Goal: Information Seeking & Learning: Check status

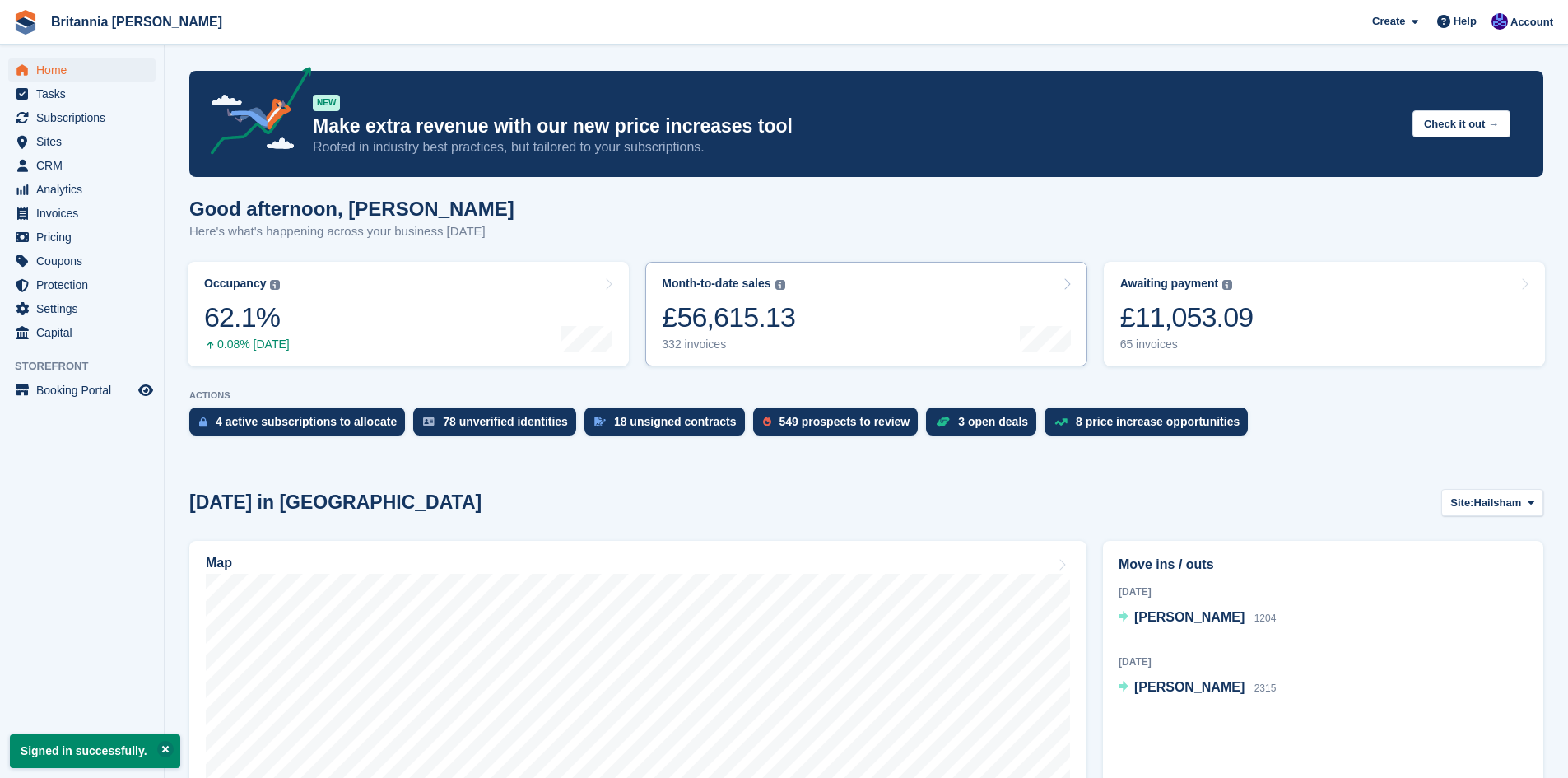
scroll to position [165, 0]
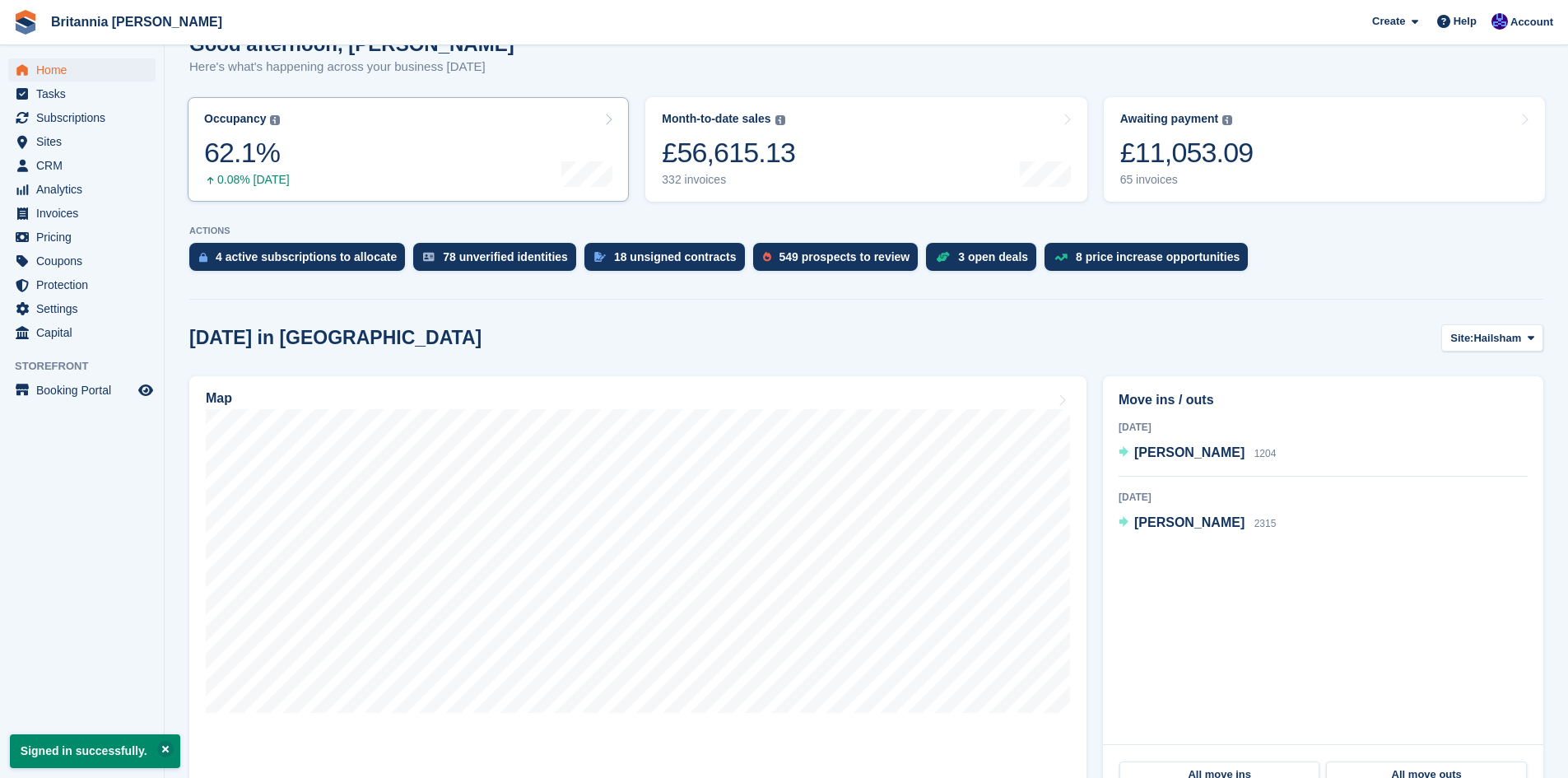
click at [373, 170] on link "Occupancy The percentage of all currently allocated units in terms of area. Inc…" at bounding box center [408, 149] width 441 height 104
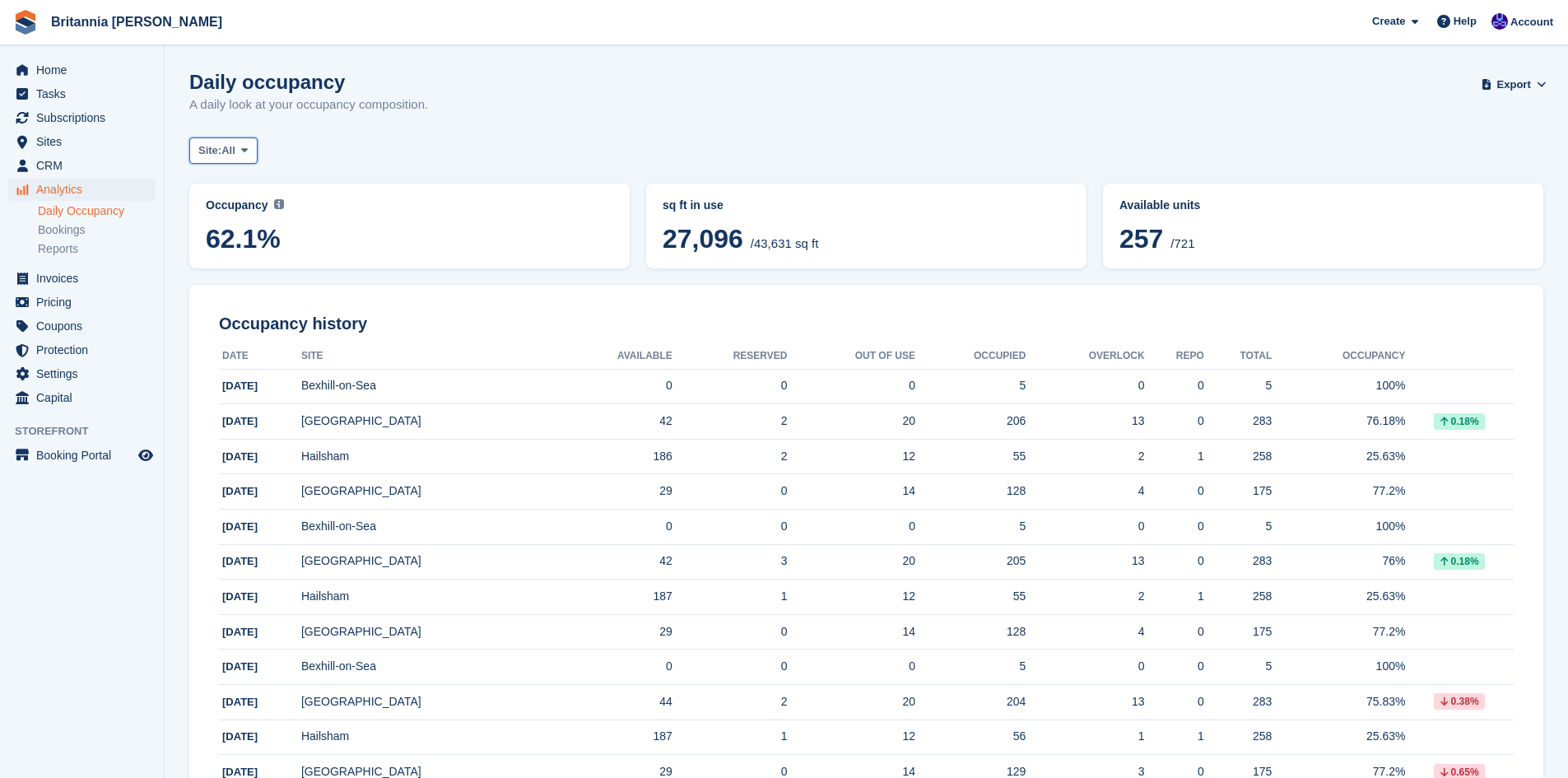
click at [243, 145] on span at bounding box center [244, 150] width 13 height 13
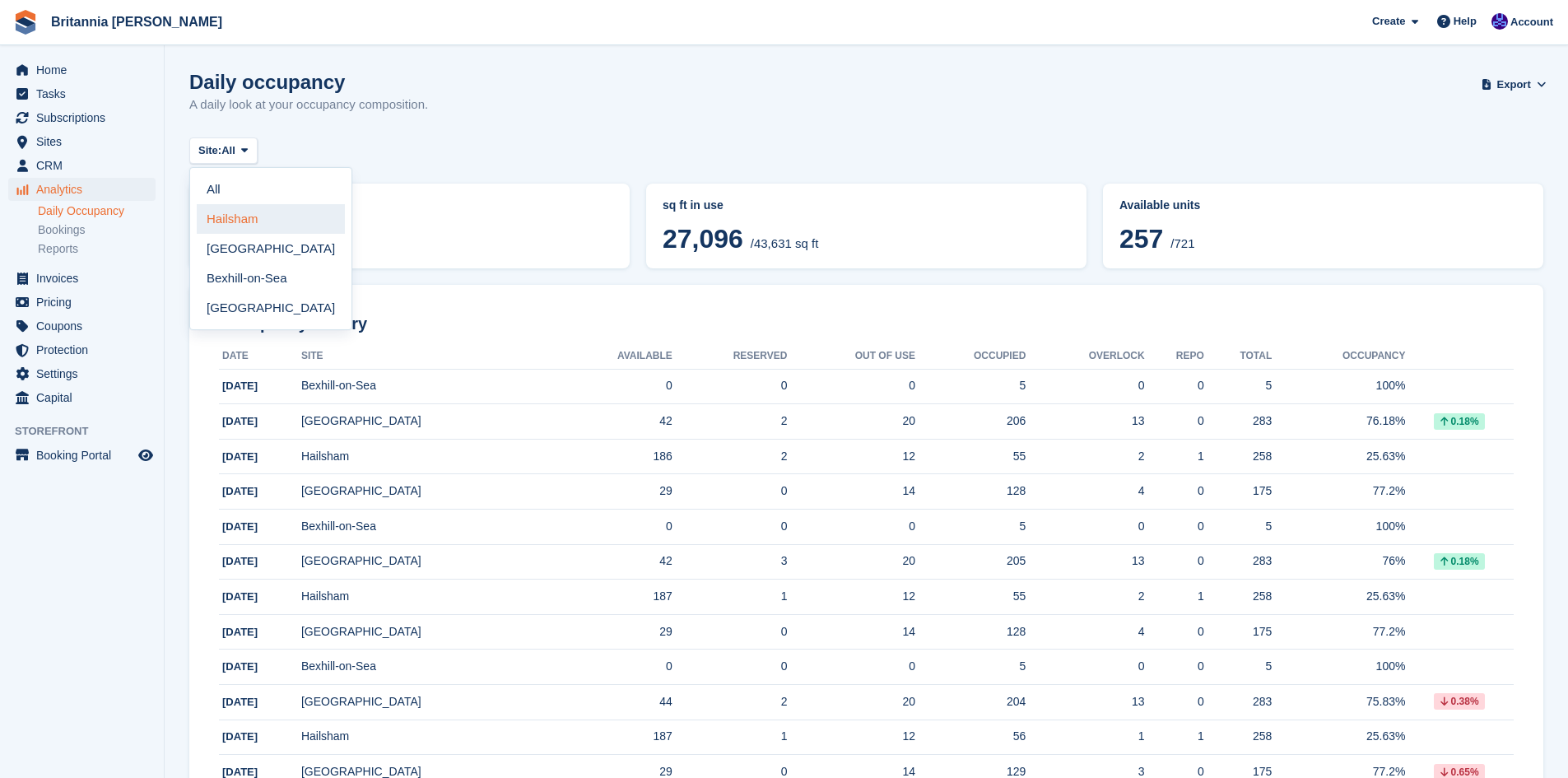
click at [249, 225] on link "Hailsham" at bounding box center [270, 220] width 148 height 30
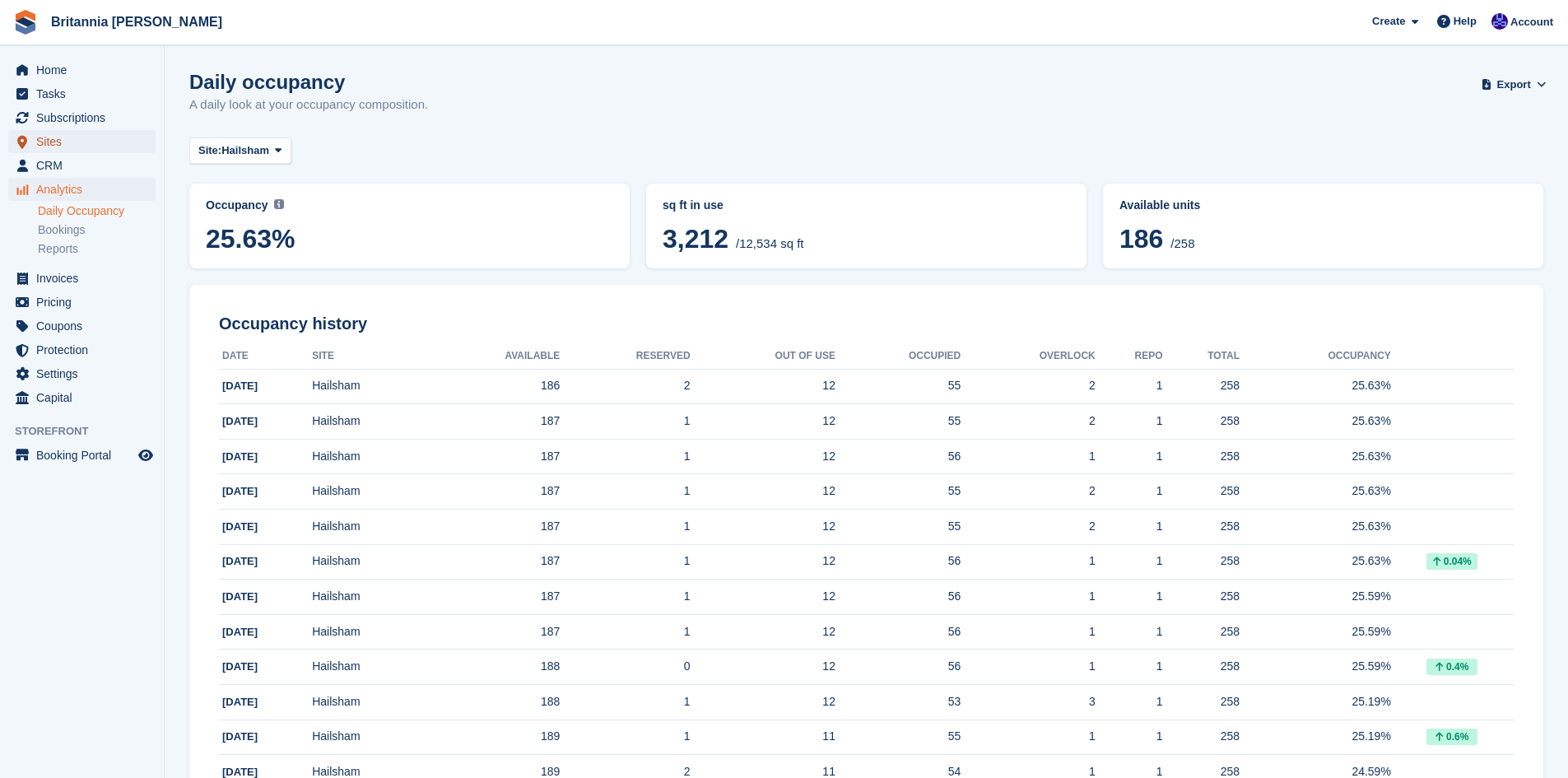
click at [30, 138] on span "menu" at bounding box center [22, 142] width 20 height 20
